Goal: Task Accomplishment & Management: Manage account settings

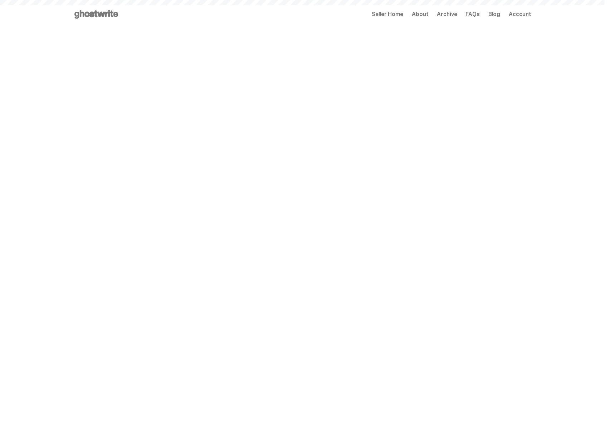
click at [398, 16] on span "Seller Home" at bounding box center [387, 14] width 31 height 6
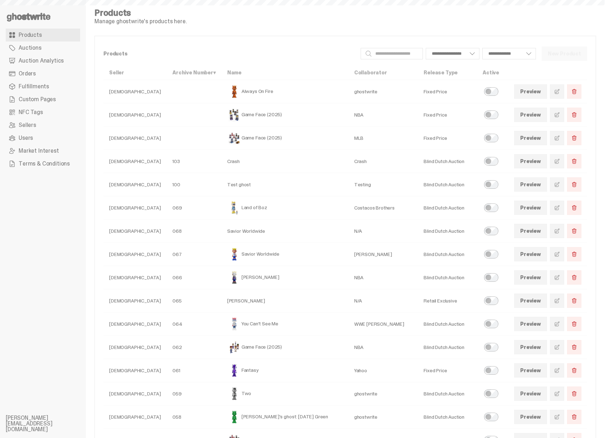
click at [560, 89] on span at bounding box center [557, 92] width 6 height 6
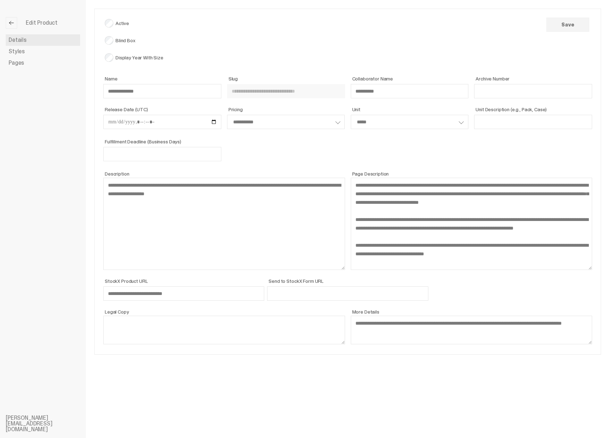
click at [21, 52] on span "Styles" at bounding box center [17, 52] width 16 height 6
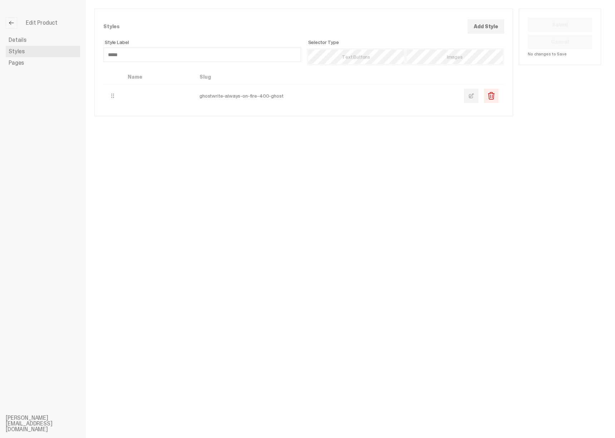
click at [52, 64] on link "Pages" at bounding box center [43, 62] width 74 height 11
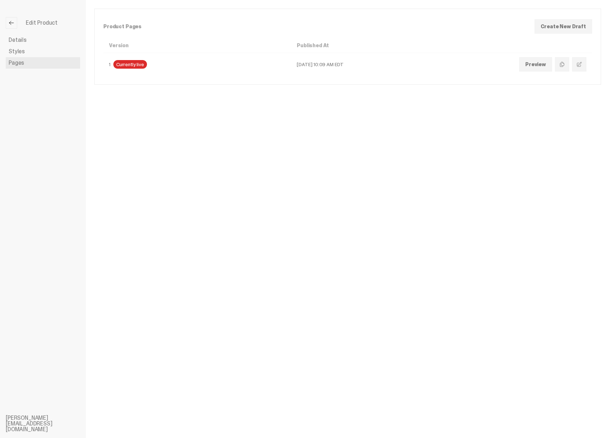
click at [578, 66] on span at bounding box center [580, 65] width 6 height 6
